Goal: Check status: Check status

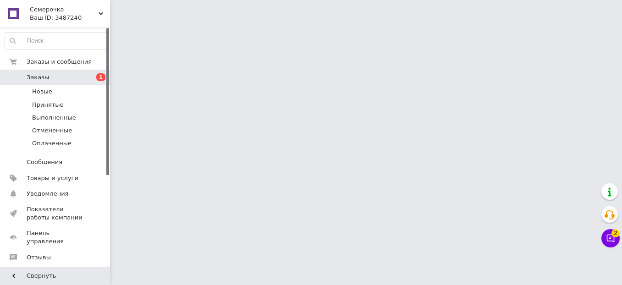
click at [61, 78] on span "Заказы" at bounding box center [56, 77] width 58 height 8
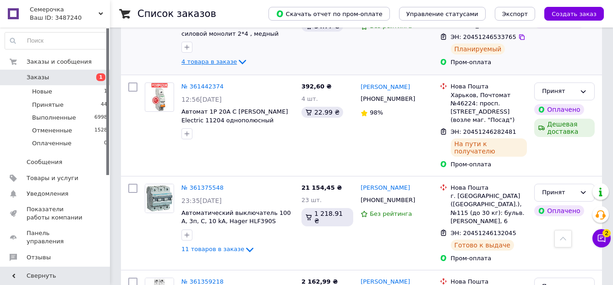
scroll to position [1860, 0]
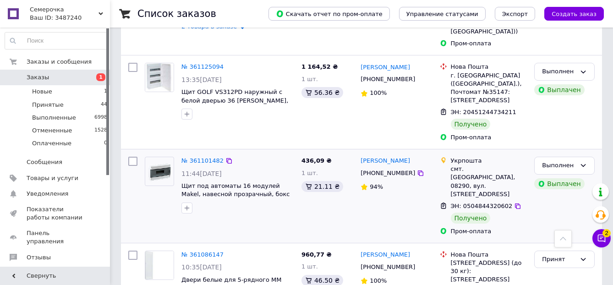
scroll to position [1203, 0]
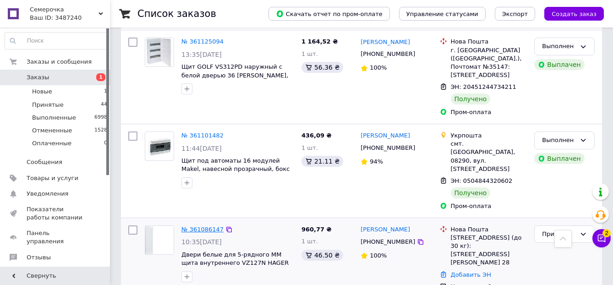
click at [215, 226] on link "№ 361086147" at bounding box center [203, 229] width 42 height 7
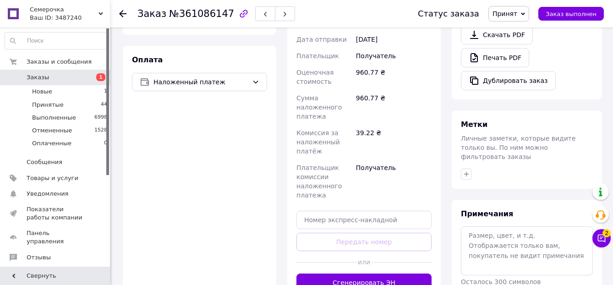
scroll to position [440, 0]
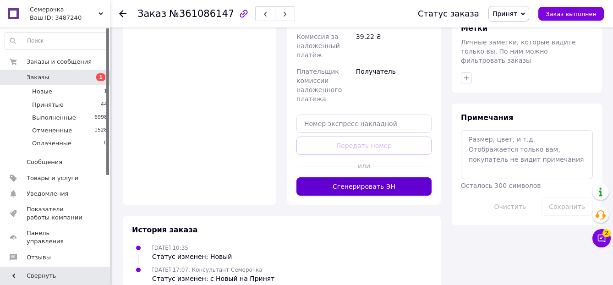
click at [325, 177] on button "Сгенерировать ЭН" at bounding box center [364, 186] width 135 height 18
